Goal: Communication & Community: Answer question/provide support

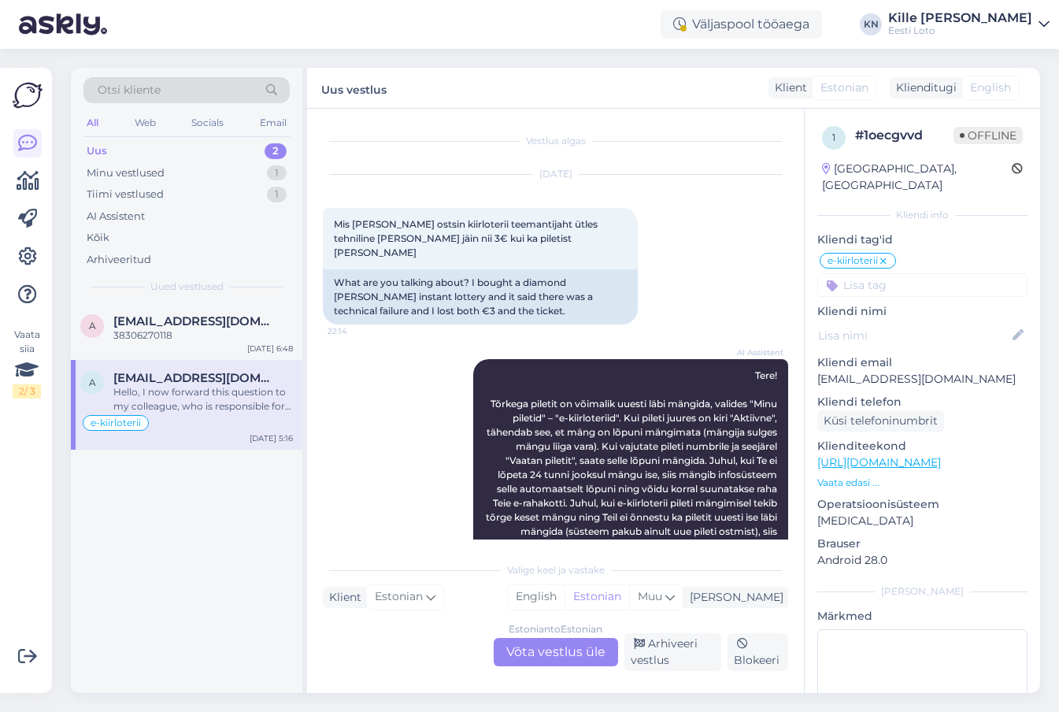
scroll to position [1407, 0]
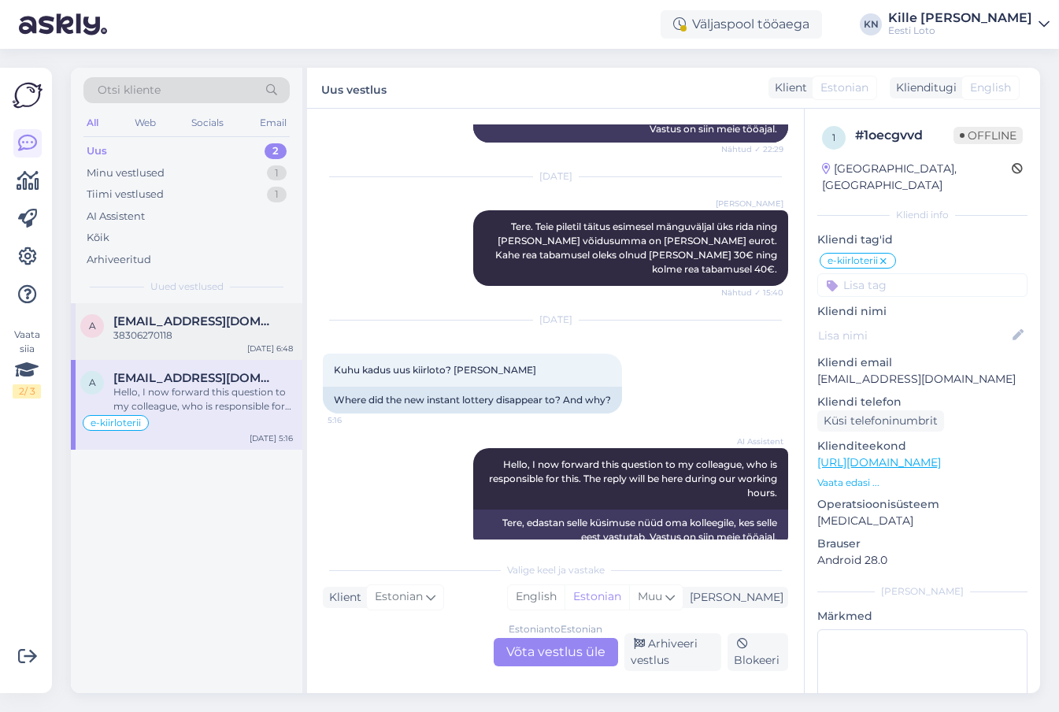
click at [138, 314] on span "[EMAIL_ADDRESS][DOMAIN_NAME]" at bounding box center [195, 321] width 164 height 14
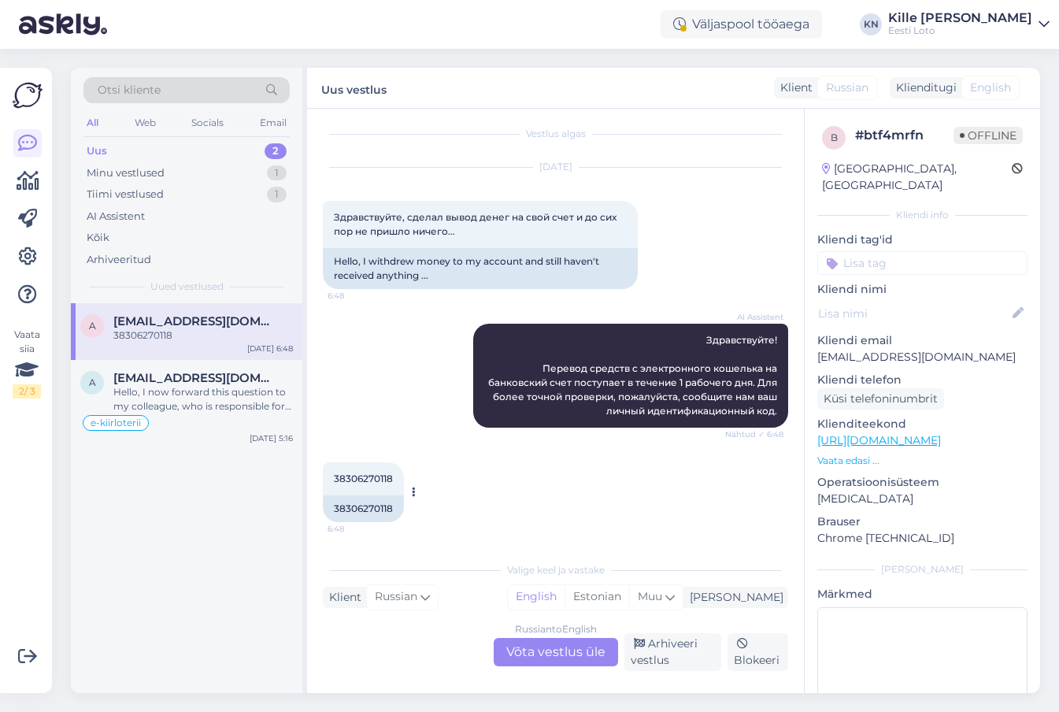
click at [382, 504] on div "38306270118" at bounding box center [363, 508] width 81 height 27
copy div "38306270118"
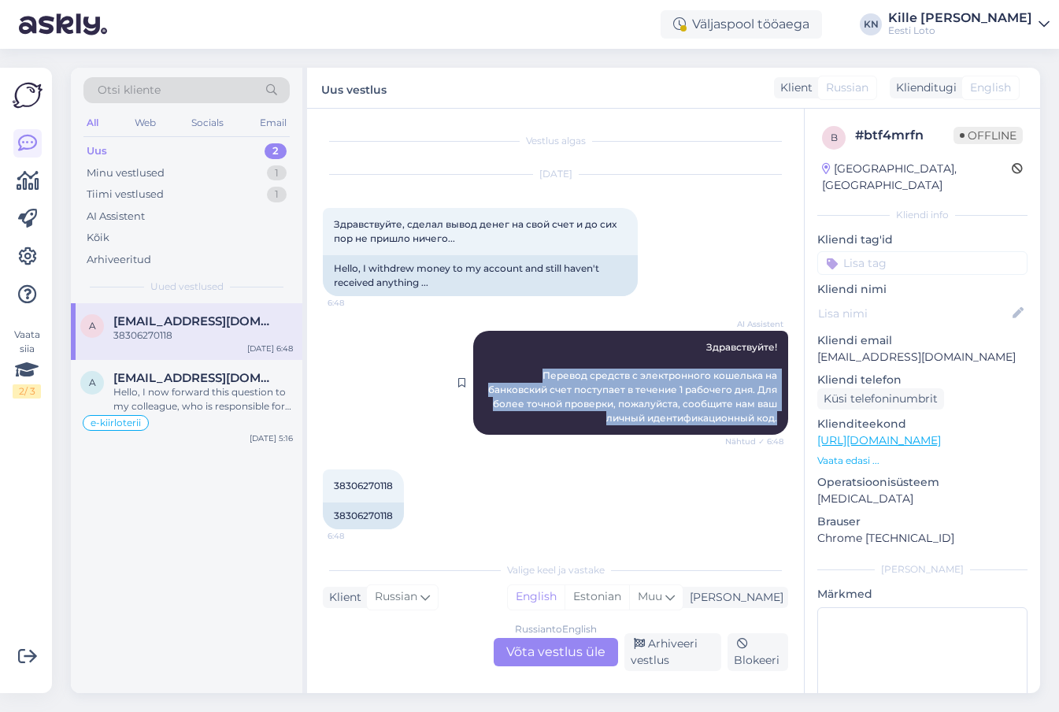
drag, startPoint x: 537, startPoint y: 374, endPoint x: 781, endPoint y: 417, distance: 247.8
click at [781, 417] on div "AI Assistent Здравствуйте! Перевод средств с электронного кошелька на банковски…" at bounding box center [630, 383] width 315 height 104
copy span "Перевод средств с электронного кошелька на банковский счет поступает в течение …"
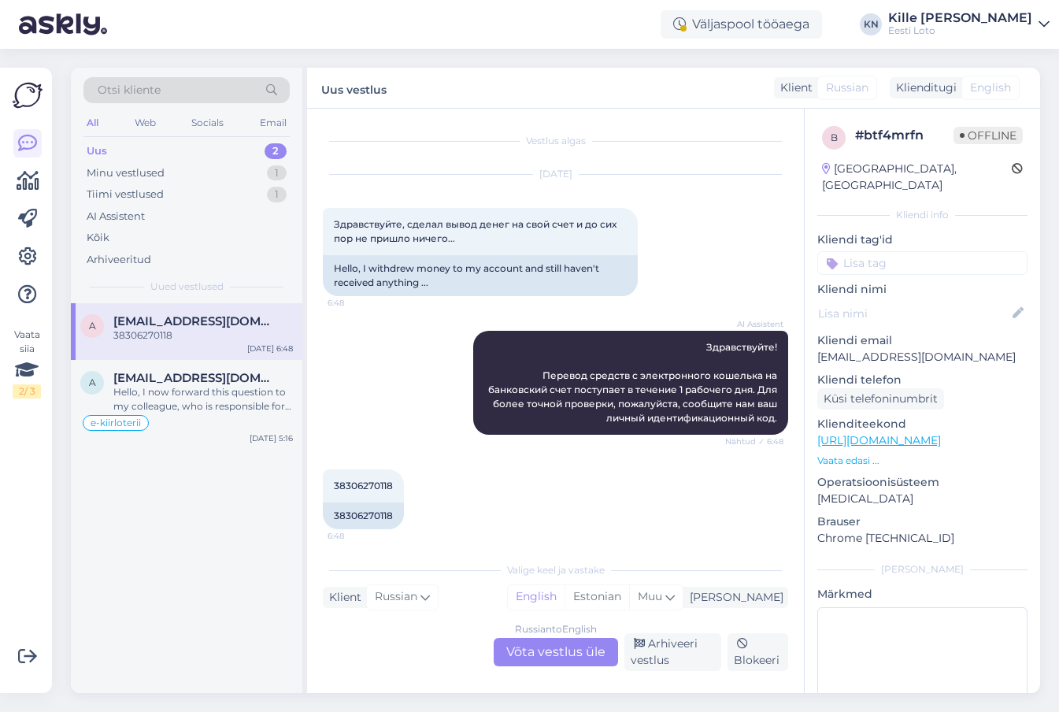
click at [565, 649] on div "Russian to English Võta vestlus üle" at bounding box center [555, 652] width 124 height 28
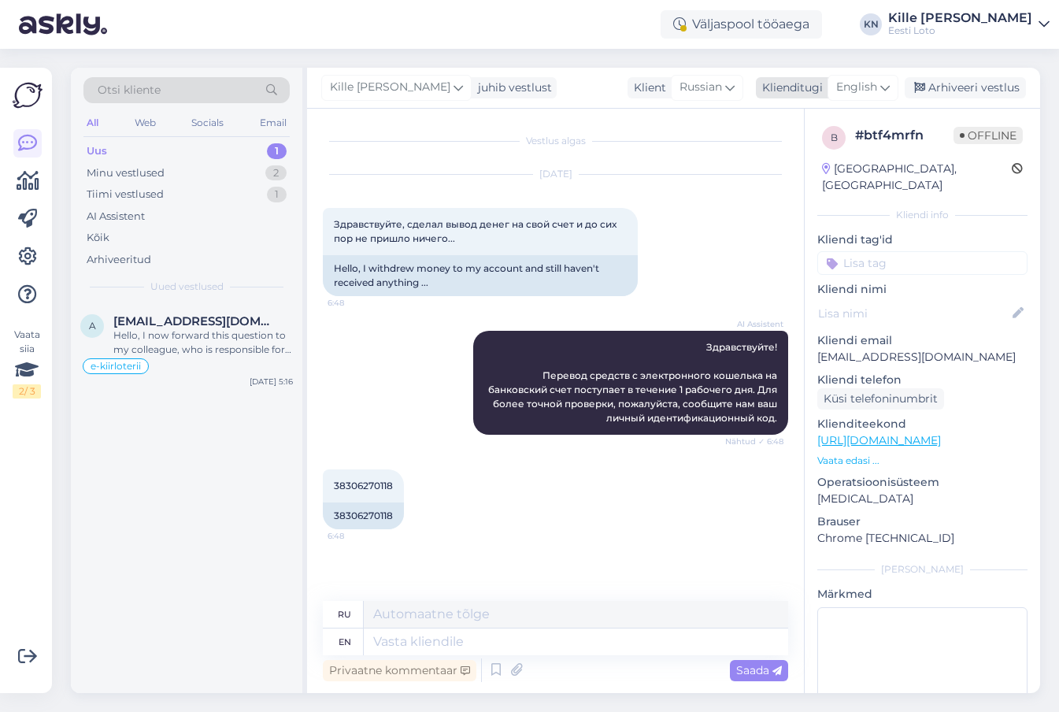
click at [859, 79] on div "English" at bounding box center [862, 87] width 71 height 25
type input "est"
click at [823, 156] on link "Estonian" at bounding box center [827, 157] width 173 height 25
click at [501, 645] on textarea at bounding box center [576, 641] width 424 height 27
type textarea "Raha"
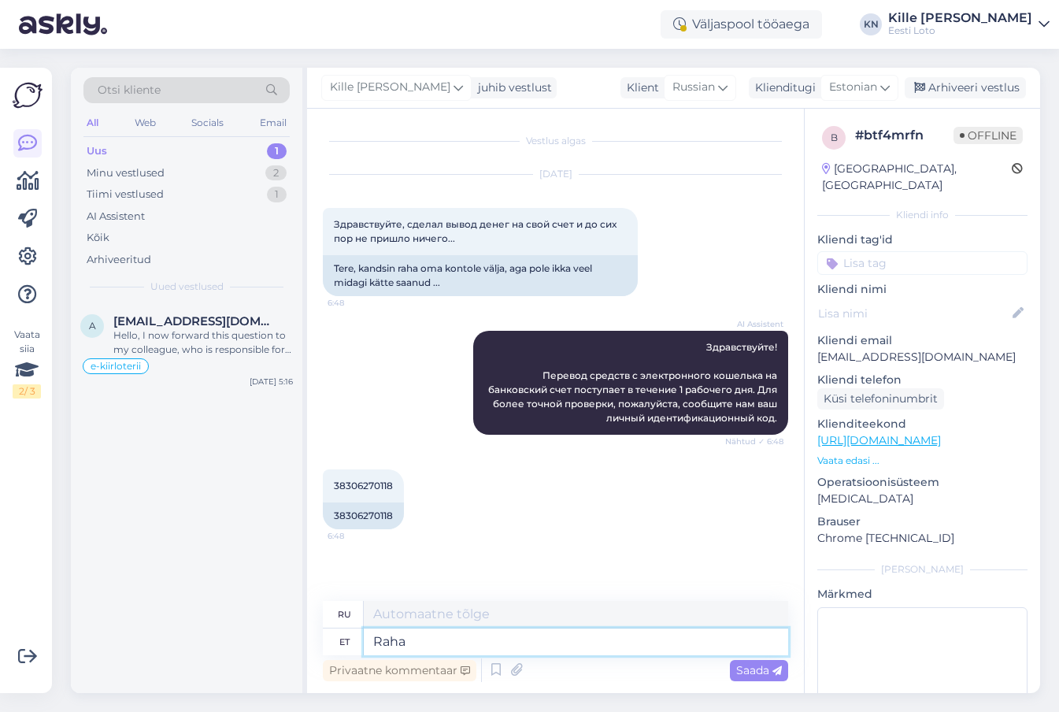
type textarea "Деньги"
type textarea "Raha [PERSON_NAME] T"
type textarea "Деньги были переведены"
type textarea "Raha [PERSON_NAME]"
type textarea "Деньги были переведены вам."
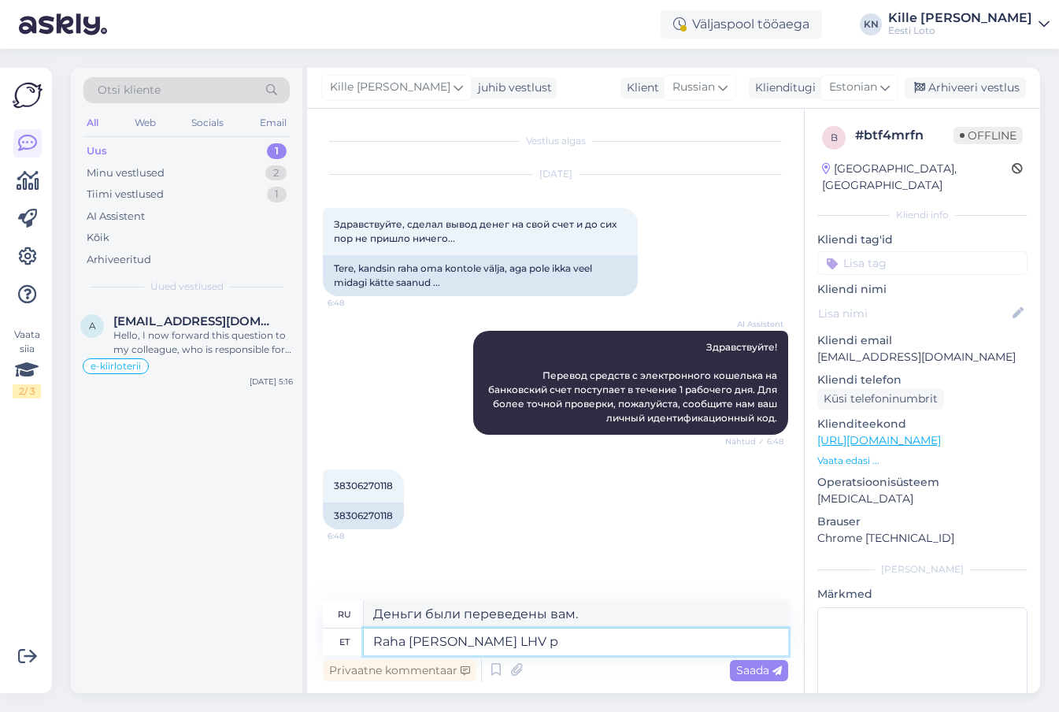
type textarea "Raha [PERSON_NAME] LHV pa"
type textarea "Деньги были переведены на ваш LHV"
type textarea "Raha [PERSON_NAME] LHV pangakontole."
type textarea "Деньги были переведены на ваш банковский счет LHV."
click at [368, 642] on textarea "Raha [PERSON_NAME] LHV pangakontole." at bounding box center [576, 641] width 424 height 27
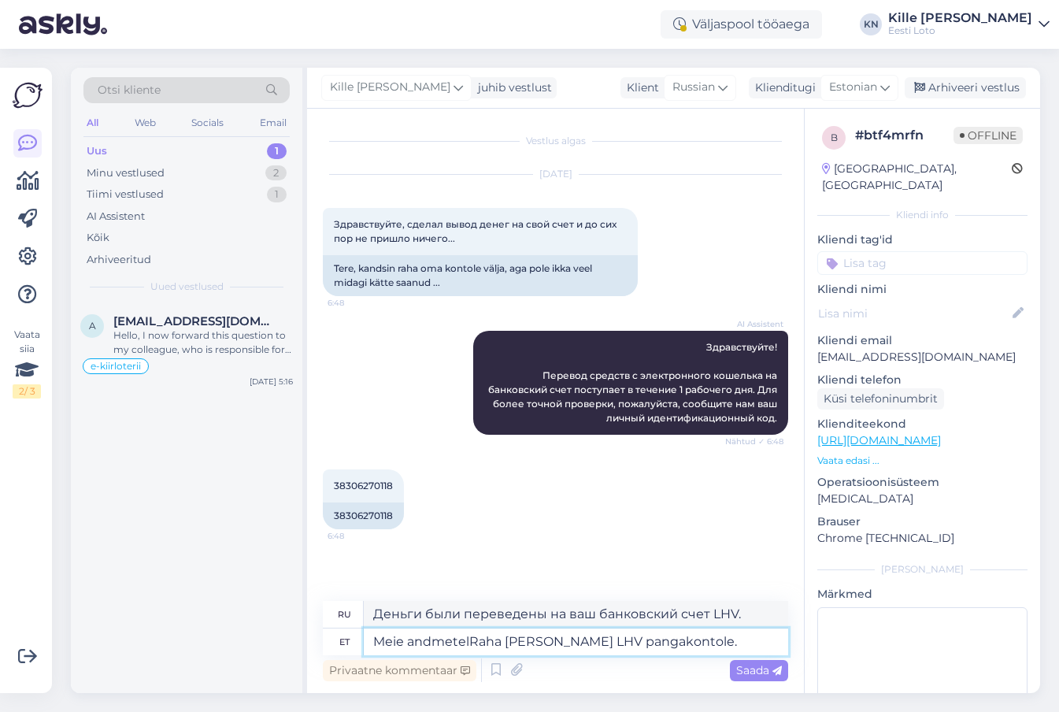
type textarea "Meie andmetel Raha [PERSON_NAME] LHV pangakontole."
click at [506, 639] on textarea "Meie andmetel Raha [PERSON_NAME] LHV pangakontole." at bounding box center [576, 641] width 424 height 27
type textarea "По нашим данным, деньги были переведены на ваш банковский счет LHV."
type textarea "Meie andmetel [PERSON_NAME] LHV pangakontole."
type textarea "По нашей информации, ваш банковский счет LHV был переведен."
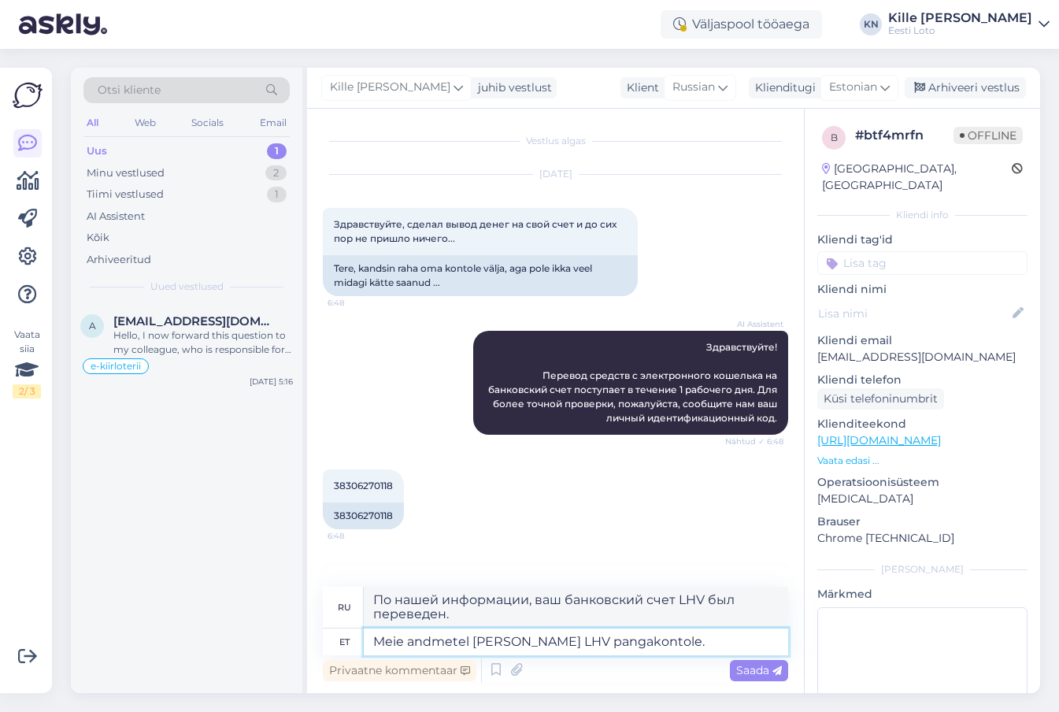
click at [509, 645] on textarea "Meie andmetel [PERSON_NAME] LHV pangakontole." at bounding box center [576, 641] width 424 height 27
type textarea "Meie andmetel [PERSON_NAME] raha Teie LHV pangakontole."
click at [708, 640] on textarea "Meie andmetel [PERSON_NAME] raha Teie LHV pangakontole." at bounding box center [576, 641] width 424 height 27
type textarea "По нашей информации, деньги были переведены на ваш банковский счет LHV."
type textarea "Meie andmetel [PERSON_NAME] raha Teie LHV pangakontole. Palun ko"
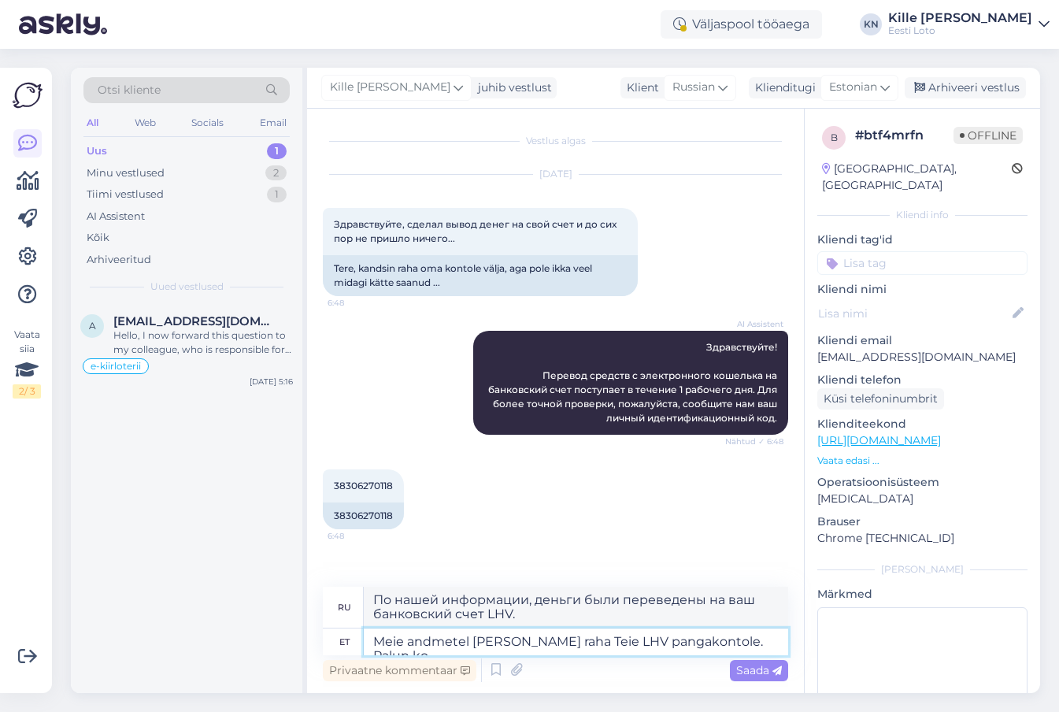
type textarea "По нашим данным, деньги были переведены на ваш банковский счёт LHV. Пожалуйста."
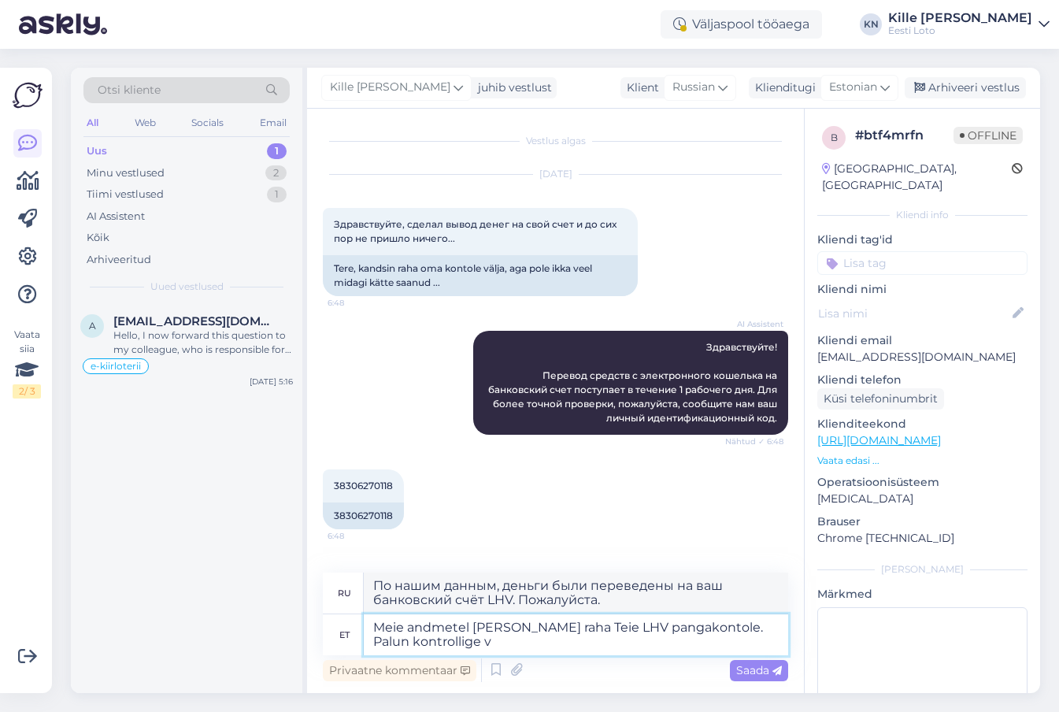
type textarea "Meie andmetel [PERSON_NAME] raha Teie LHV pangakontole. Palun kontrollige ve"
type textarea "По нашим данным, деньги были переведены на ваш банковский счёт LHV. Пожалуйста,…"
type textarea "Meie andmetel [PERSON_NAME] raha Teie LHV pangakontole. Palun kontrollige veelk…"
type textarea "По нашим данным, деньги были переведены на ваш банковский счёт LHV. Пожалуйста,…"
drag, startPoint x: 547, startPoint y: 645, endPoint x: 358, endPoint y: 642, distance: 188.9
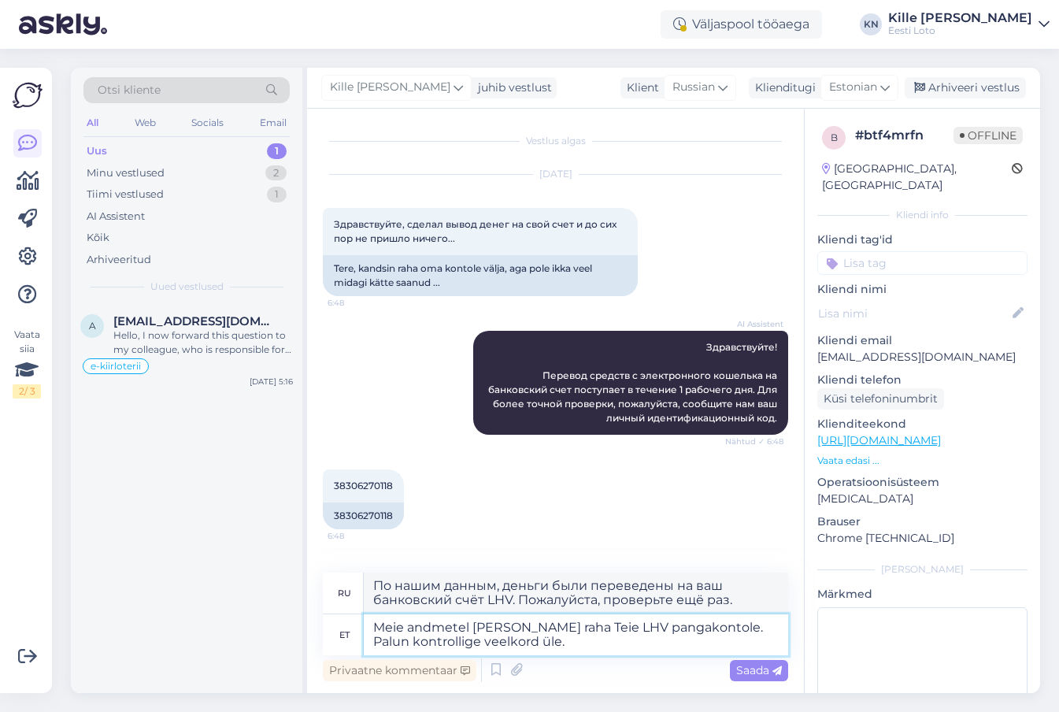
click at [364, 642] on textarea "Meie andmetel [PERSON_NAME] raha Teie LHV pangakontole. Palun kontrollige veelk…" at bounding box center [576, 634] width 424 height 41
type textarea "Meie andmetel [PERSON_NAME] raha Teie LHV pangakontole. Palun täpsustage, kas"
type textarea "По нашим данным, деньги были переведены на ваш банковский счёт LHV. Пожалуйста,…"
type textarea "Meie andmetel [PERSON_NAME] raha Teie LHV pangakontole. Palun täpsustage, kas k…"
type textarea "По нашим данным, деньги были переведены на ваш банковский счёт в LHV. Пожалуйст…"
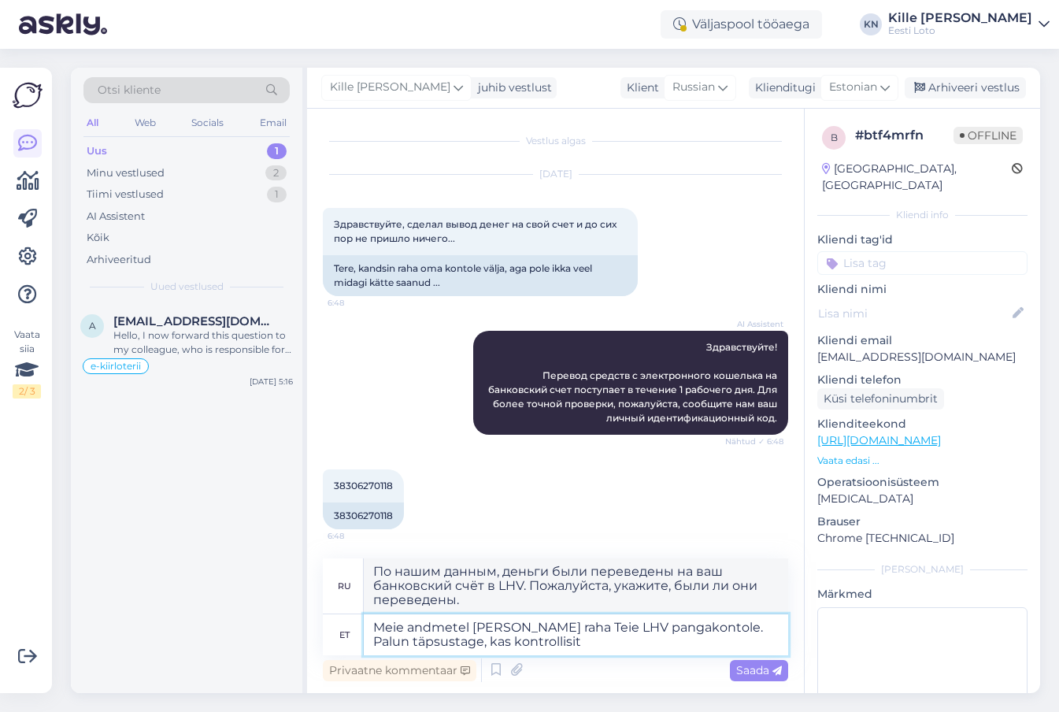
type textarea "Meie andmetel [PERSON_NAME] raha Teie LHV pangakontole. Palun täpsustage, kas k…"
type textarea "По нашим данным, деньги были переведены на ваш банковский счёт LHV. Пожалуйста,…"
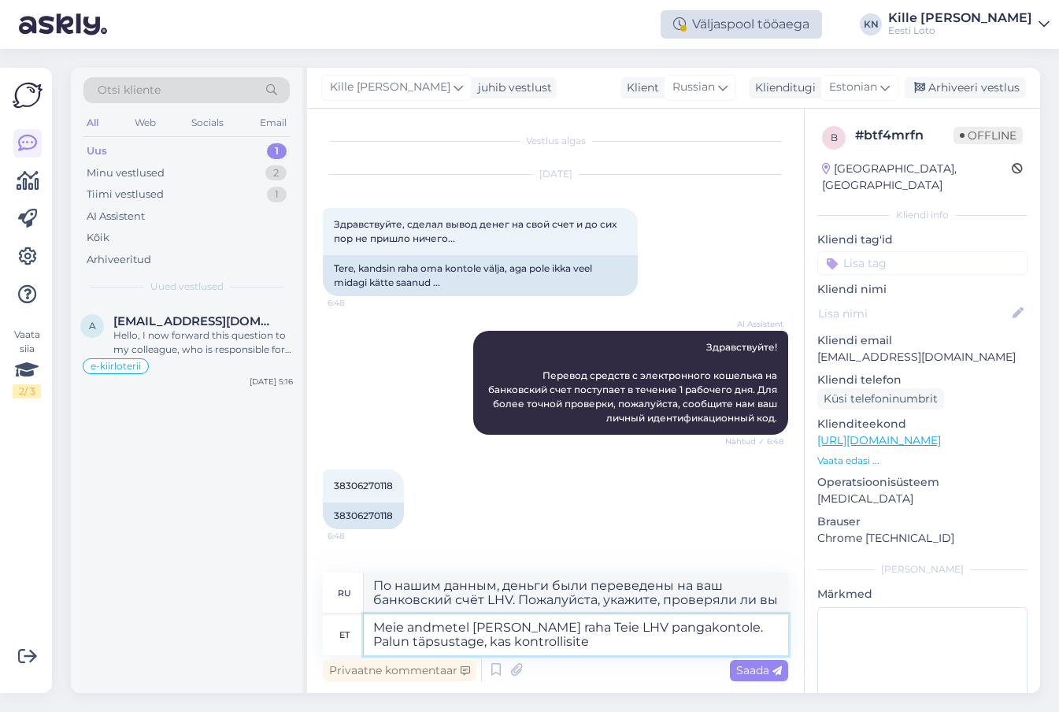
type textarea "Meie andmetel [PERSON_NAME] raha Teie LHV pangakontole. Palun täpsustage, kas k…"
click at [595, 644] on textarea "Meie andmetel [PERSON_NAME] raha Teie LHV pangakontole. Palun täpsustage, kas k…" at bounding box center [576, 634] width 424 height 41
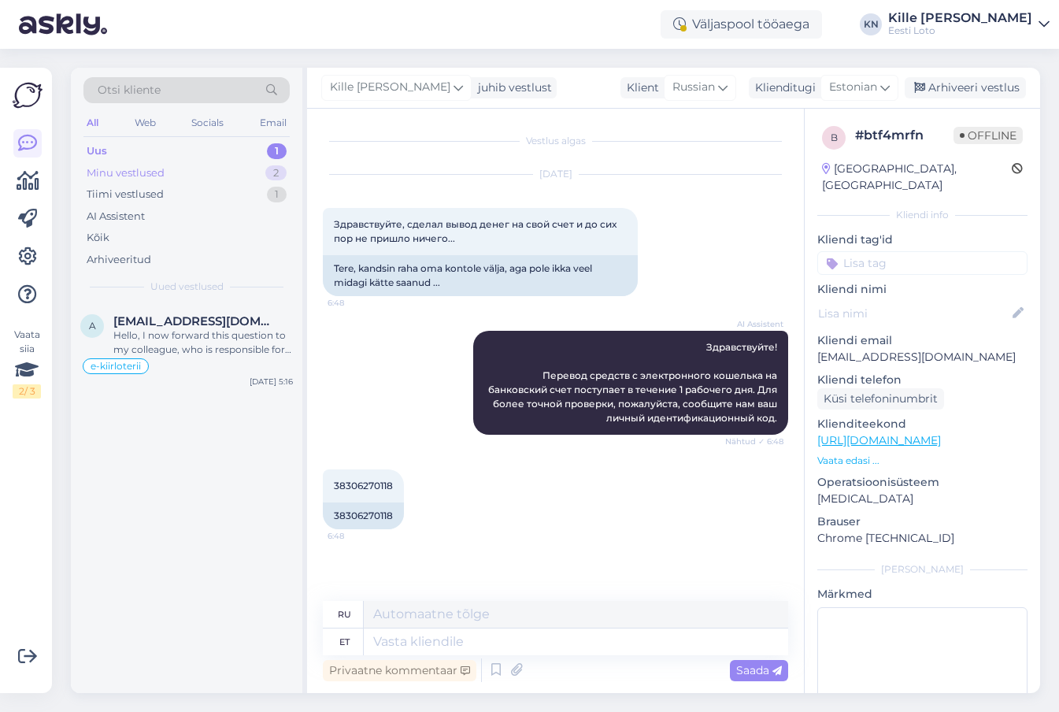
click at [101, 163] on div "Minu vestlused 2" at bounding box center [186, 173] width 206 height 22
